Goal: Information Seeking & Learning: Find specific fact

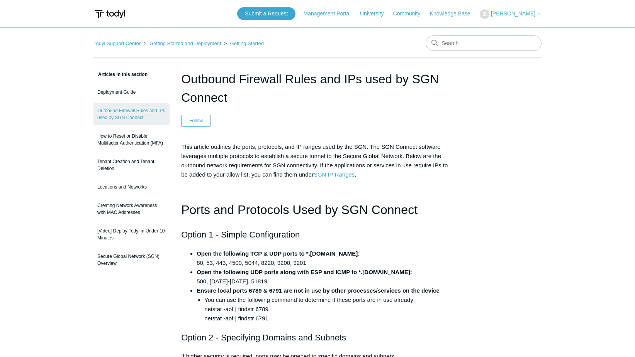
click at [354, 176] on link "SGN IP Ranges" at bounding box center [333, 174] width 41 height 7
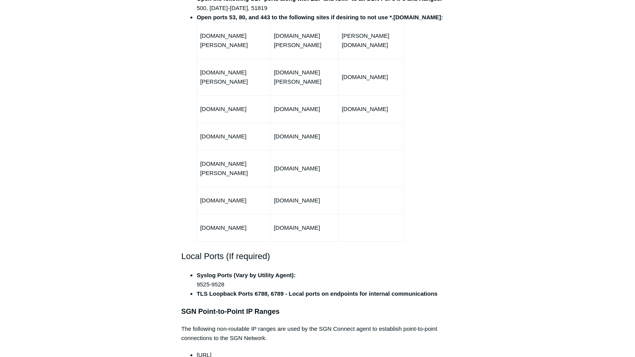
scroll to position [496, 0]
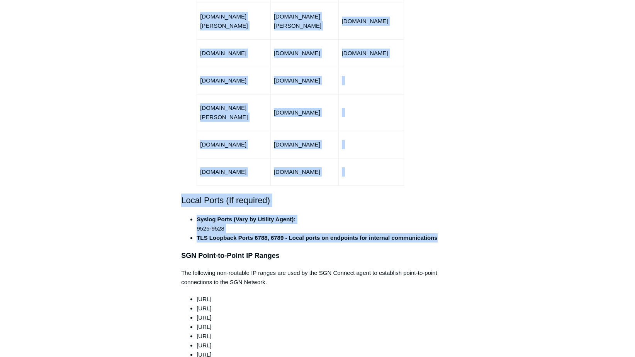
drag, startPoint x: 179, startPoint y: 88, endPoint x: 450, endPoint y: 220, distance: 300.9
drag, startPoint x: 232, startPoint y: 183, endPoint x: 505, endPoint y: 154, distance: 274.1
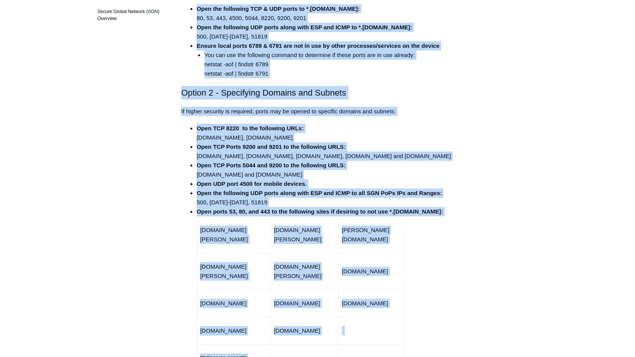
scroll to position [225, 0]
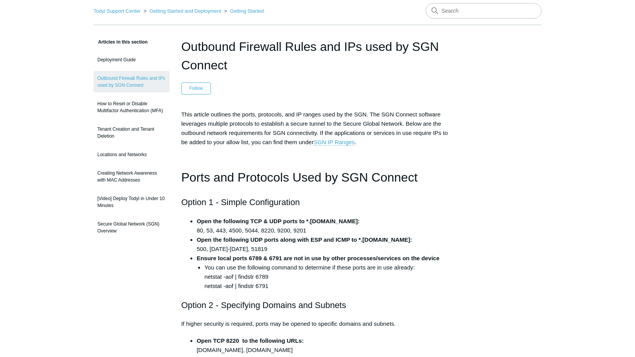
scroll to position [0, 0]
